Goal: Task Accomplishment & Management: Use online tool/utility

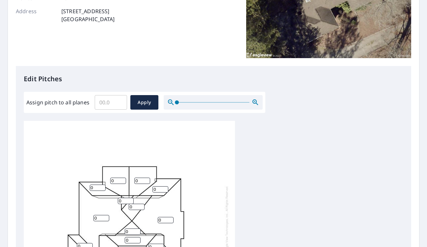
scroll to position [188, 0]
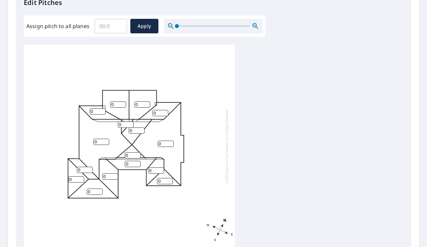
click at [111, 25] on input "Assign pitch to all planes" at bounding box center [111, 26] width 32 height 18
type input "6"
click at [147, 28] on span "Apply" at bounding box center [145, 26] width 18 height 8
type input "6"
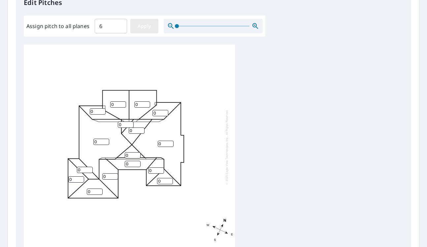
type input "6"
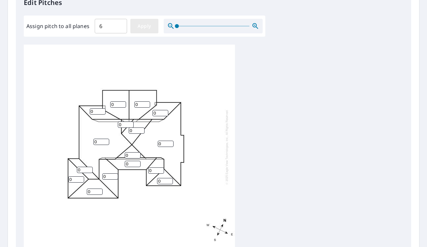
type input "6"
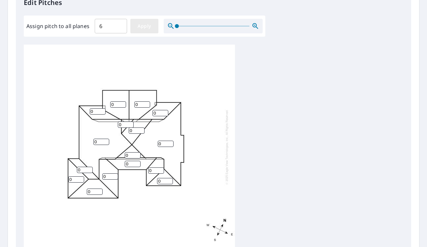
type input "6"
drag, startPoint x: 118, startPoint y: 105, endPoint x: 109, endPoint y: 106, distance: 8.3
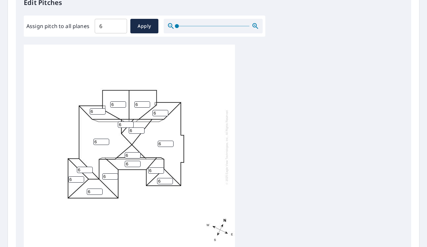
click at [109, 106] on div "6 6 6 6 6 6 6 6 6 6 6 6 6 6 6 6" at bounding box center [129, 146] width 211 height 207
type input "2"
drag, startPoint x: 140, startPoint y: 102, endPoint x: 136, endPoint y: 102, distance: 3.6
click at [136, 102] on input "2" at bounding box center [142, 104] width 16 height 6
type input "2"
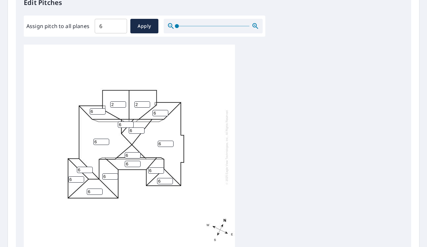
drag, startPoint x: 161, startPoint y: 115, endPoint x: 153, endPoint y: 115, distance: 7.9
click at [153, 115] on input "6" at bounding box center [161, 113] width 16 height 6
type input "3"
click at [193, 116] on div "6 6 2 2 6 6 6 3 6 6 6 6 6 6 6 6" at bounding box center [129, 146] width 211 height 207
click at [101, 110] on input "7" at bounding box center [98, 111] width 16 height 6
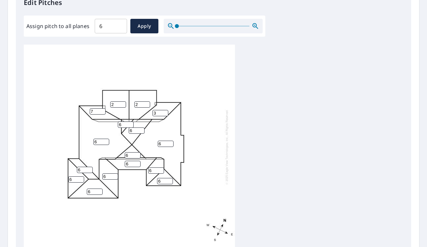
click at [106, 113] on div "6 6 2 2 6 6 6 3 6 7 6 6 6 6 6 6" at bounding box center [129, 146] width 211 height 207
click at [103, 113] on input "6" at bounding box center [98, 111] width 16 height 6
click at [103, 113] on input "5" at bounding box center [98, 111] width 16 height 6
click at [103, 113] on input "4" at bounding box center [98, 111] width 16 height 6
type input "3"
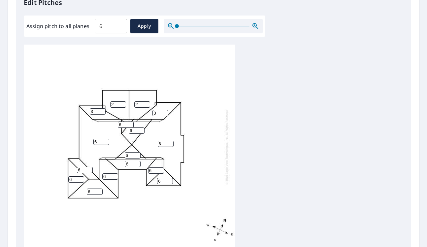
click at [103, 113] on input "3" at bounding box center [98, 111] width 16 height 6
click at [215, 134] on div "6 6 2 2 6 6 6 3 6 3 6 6 6 6 6 6" at bounding box center [129, 146] width 211 height 207
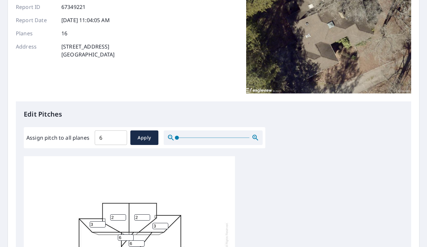
scroll to position [275, 0]
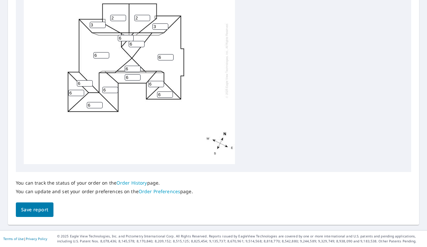
click at [33, 209] on span "Save report" at bounding box center [34, 210] width 27 height 8
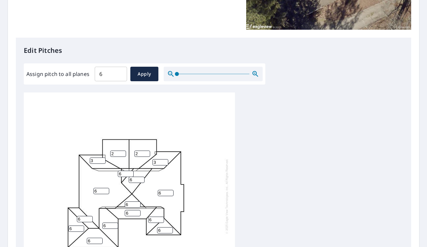
scroll to position [0, 0]
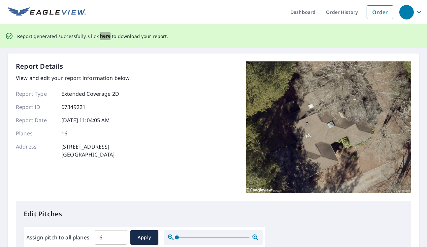
click at [101, 38] on span "here" at bounding box center [105, 36] width 11 height 8
